Goal: Information Seeking & Learning: Learn about a topic

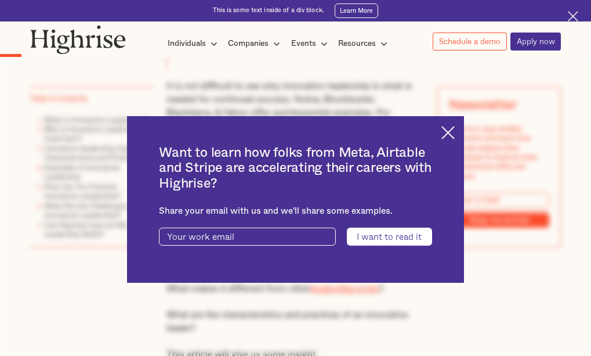
scroll to position [734, 0]
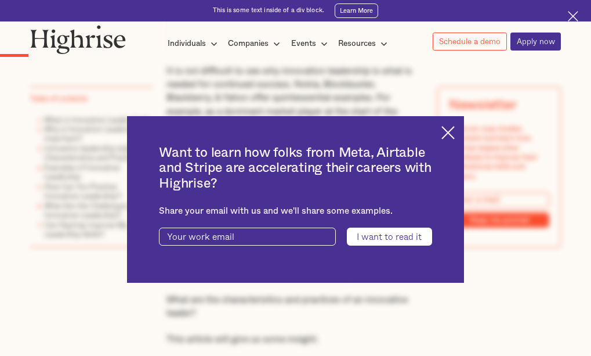
click at [454, 130] on img at bounding box center [447, 132] width 13 height 13
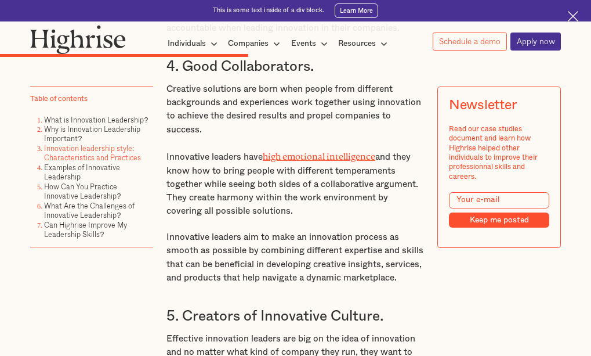
scroll to position [3067, 0]
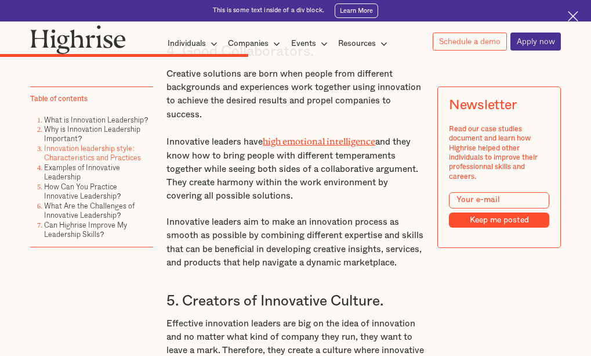
click at [574, 11] on img at bounding box center [573, 16] width 11 height 11
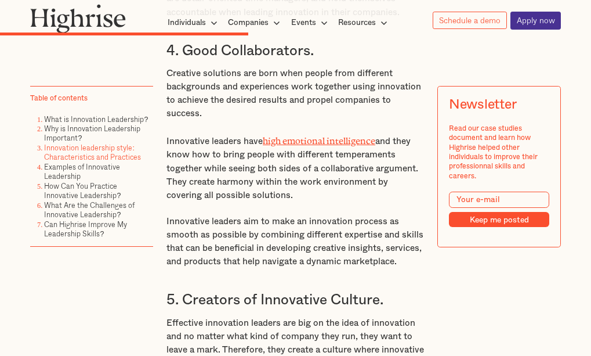
scroll to position [3045, 0]
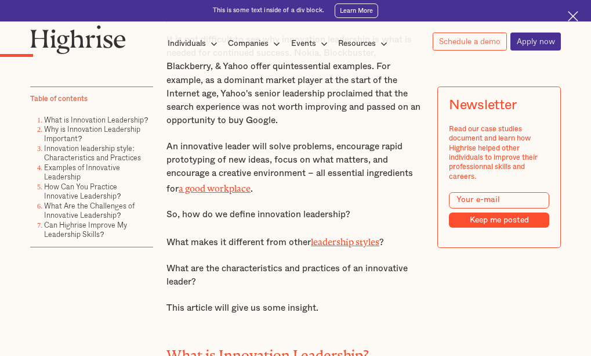
scroll to position [850, 0]
